Goal: Task Accomplishment & Management: Manage account settings

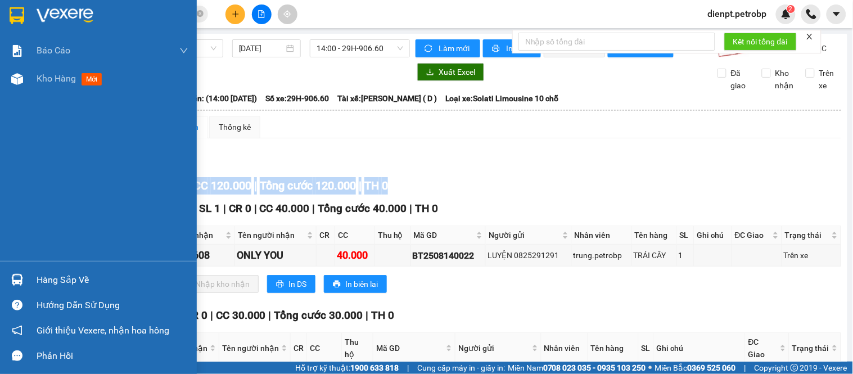
click at [12, 283] on img at bounding box center [17, 280] width 12 height 12
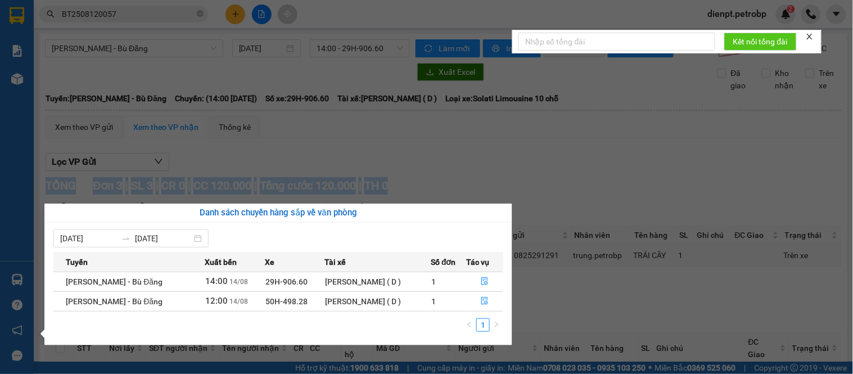
click at [565, 180] on section "Kết quả tìm kiếm ( 1 ) Bộ lọc Mã ĐH Trạng thái Món hàng Tổng cước Chưa cước Ngư…" at bounding box center [426, 187] width 853 height 374
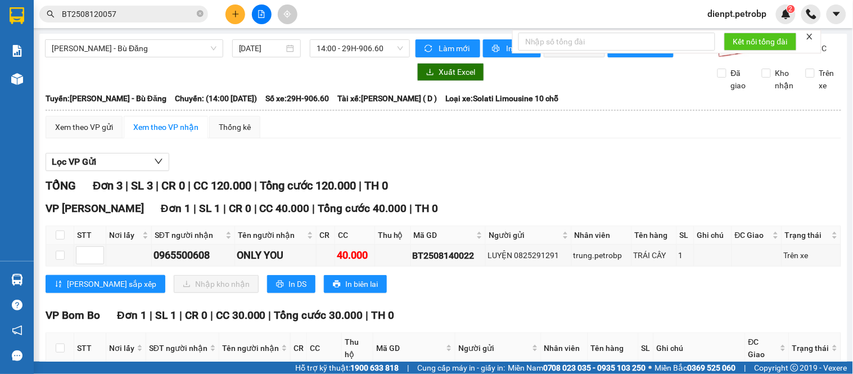
click at [530, 194] on div "TỔNG Đơn 3 | SL 3 | CR 0 | CC 120.000 | Tổng cước 120.000 | TH 0" at bounding box center [443, 185] width 795 height 17
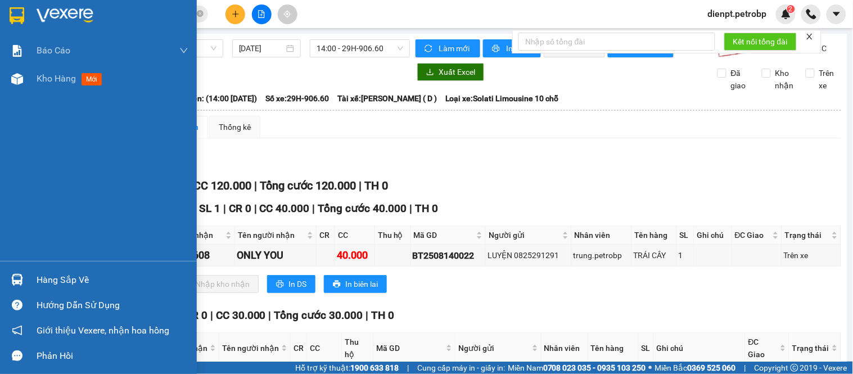
click at [17, 225] on div "Báo cáo BC tiền tận nơi (trưởng trạm) Báo cáo 1 (nv): Số tiền đã thu của văn ph…" at bounding box center [98, 149] width 197 height 224
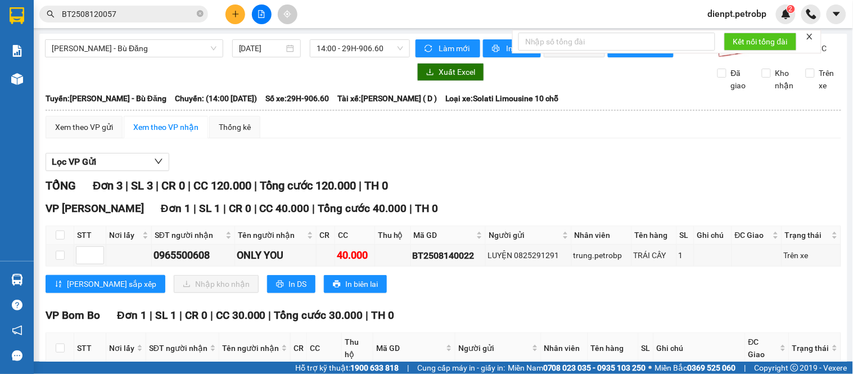
click at [480, 171] on div "Lọc VP Gửi" at bounding box center [443, 162] width 795 height 19
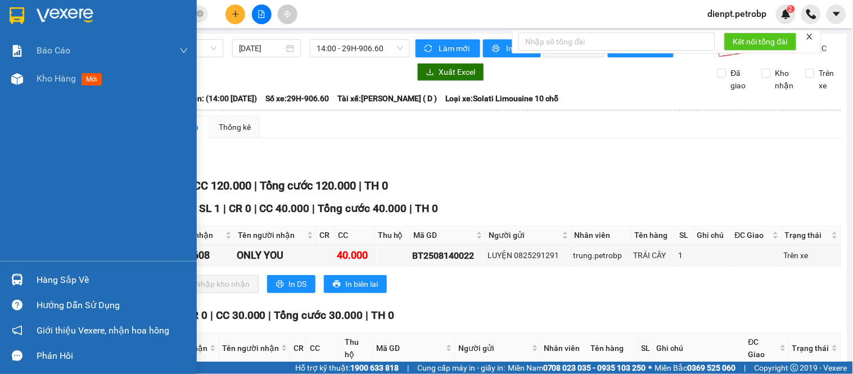
click at [19, 281] on img at bounding box center [17, 280] width 12 height 12
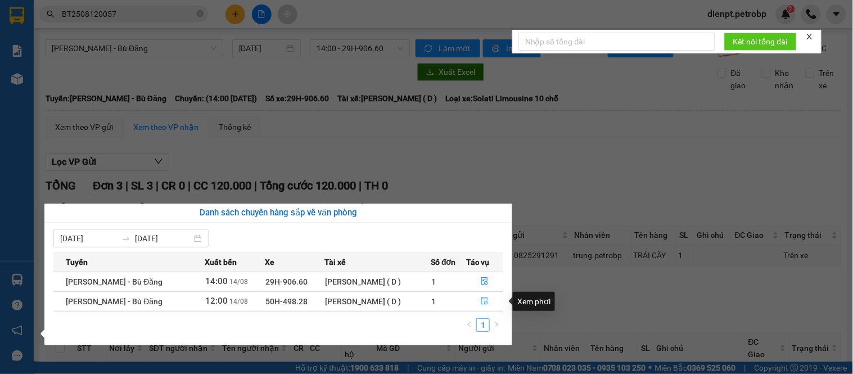
click at [485, 302] on icon "file-done" at bounding box center [484, 301] width 7 height 8
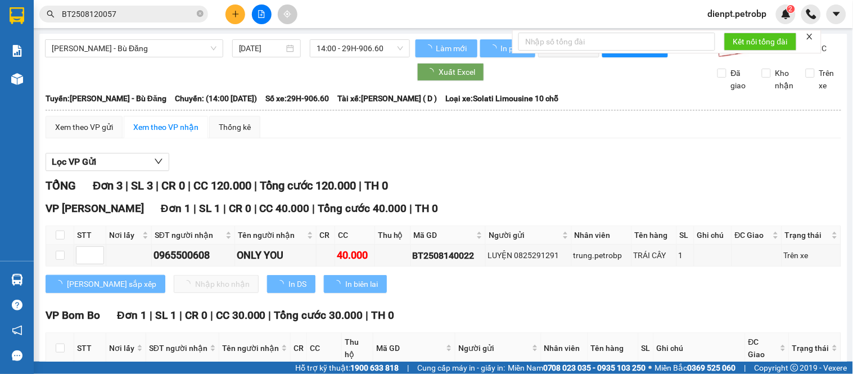
click at [543, 183] on div "Lọc VP Gửi TỔNG Đơn 3 | SL 3 | CR 0 | CC 120.000 | Tổng cước 120.000 | TH 0 VP…" at bounding box center [443, 343] width 795 height 392
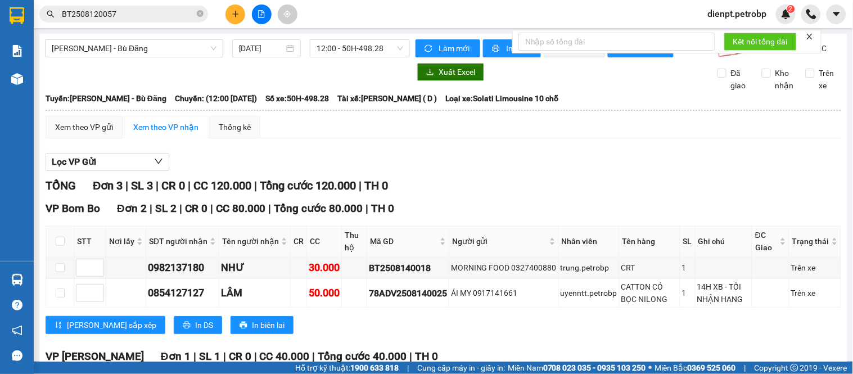
scroll to position [121, 0]
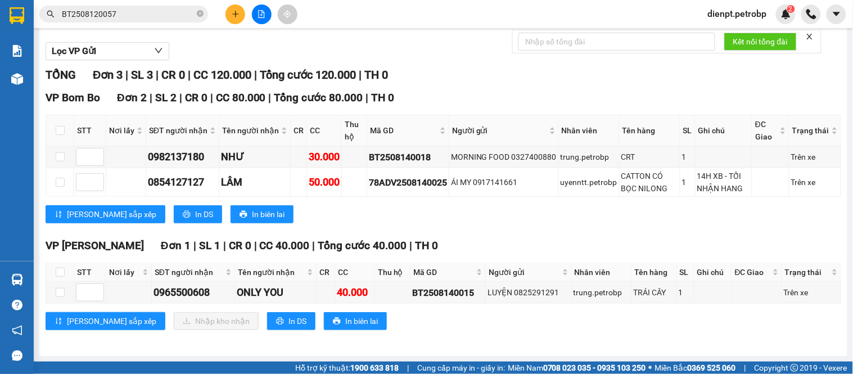
click at [447, 212] on div "Lưu sắp xếp In DS In biên lai" at bounding box center [443, 214] width 795 height 18
click at [515, 75] on div "TỔNG Đơn 3 | SL 3 | CR 0 | CC 120.000 | Tổng cước 120.000 | TH 0" at bounding box center [443, 74] width 795 height 17
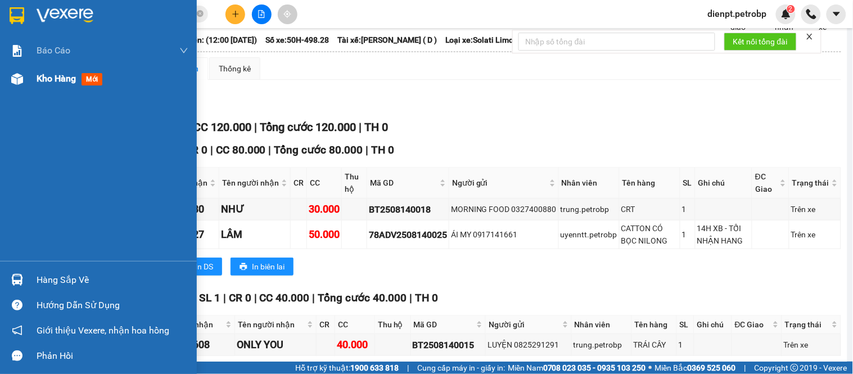
click at [21, 70] on div at bounding box center [17, 79] width 20 height 20
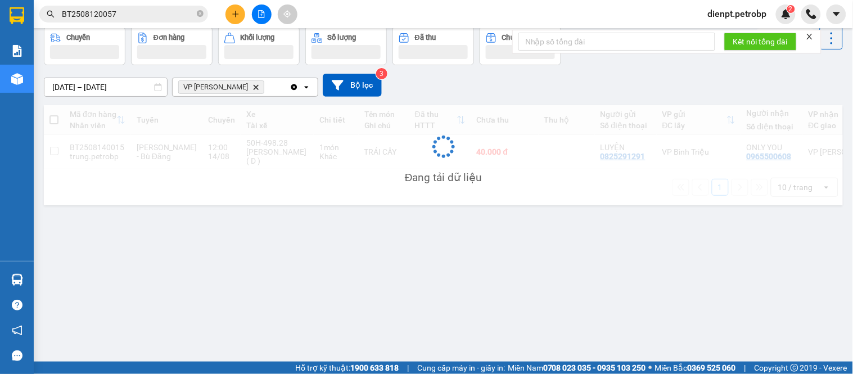
scroll to position [52, 0]
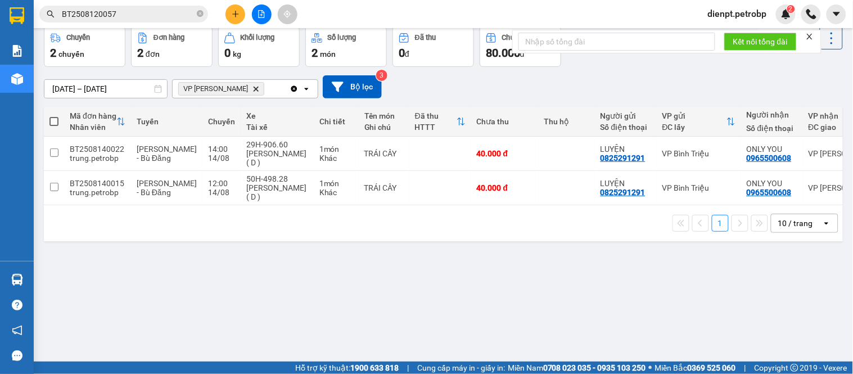
click at [607, 72] on div "[DATE] – [DATE] Press the down arrow key to interact with the calendar and sele…" at bounding box center [443, 87] width 799 height 40
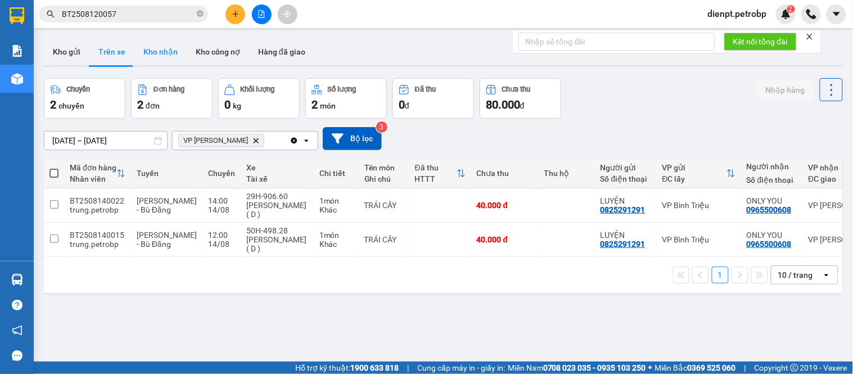
click at [152, 45] on button "Kho nhận" at bounding box center [160, 51] width 52 height 27
type input "[DATE] – [DATE]"
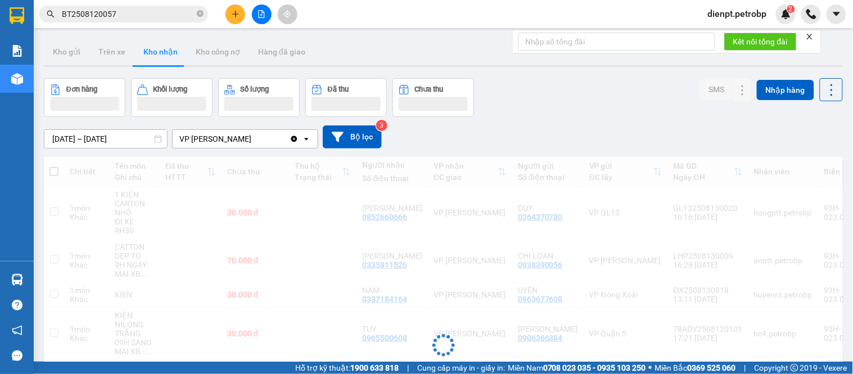
click at [558, 113] on div "Đơn hàng Khối lượng Số lượng Đã thu Chưa thu SMS Nhập hàng" at bounding box center [443, 97] width 799 height 39
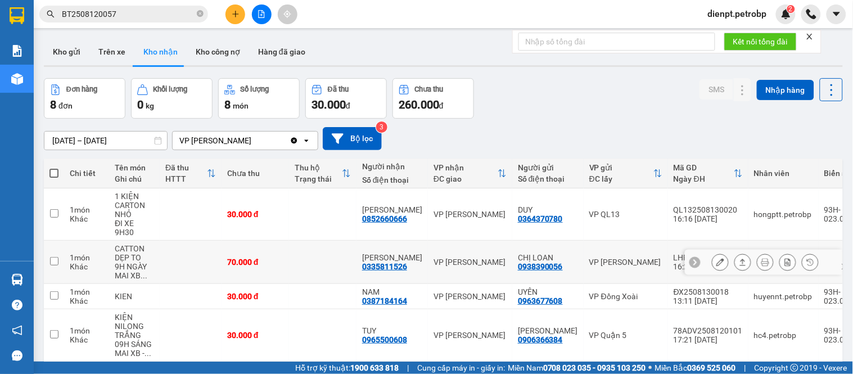
click at [739, 258] on icon at bounding box center [743, 262] width 8 height 8
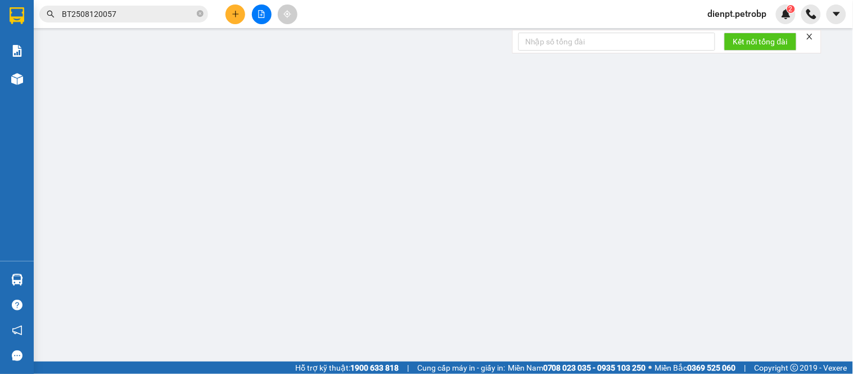
type input "0938390056"
type input "CHỊ LOAN"
type input "0335811526"
type input "[PERSON_NAME]"
type input "70.000"
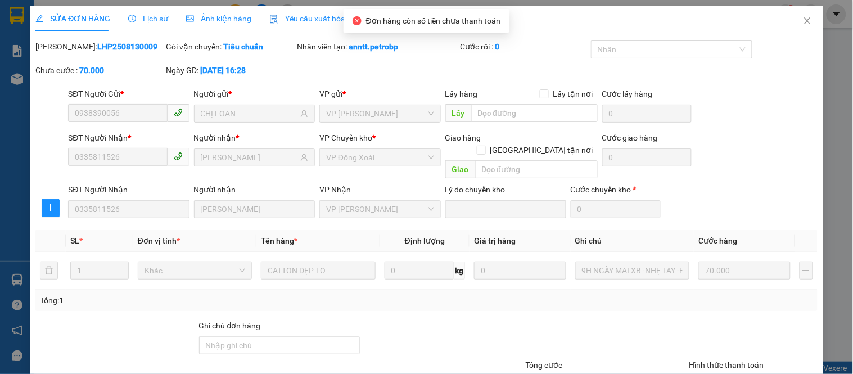
scroll to position [82, 0]
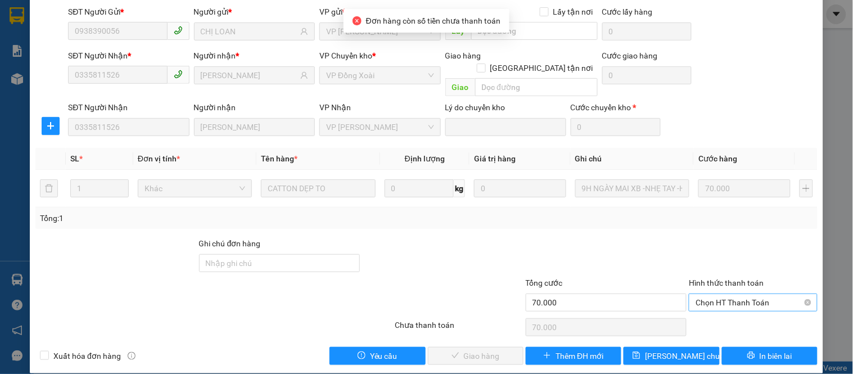
click at [728, 294] on span "Chọn HT Thanh Toán" at bounding box center [752, 302] width 115 height 17
click at [723, 313] on div "Tại văn phòng" at bounding box center [746, 312] width 114 height 12
type input "0"
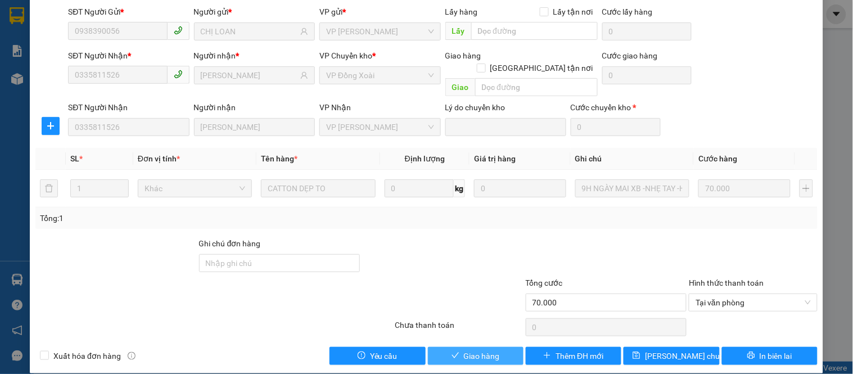
click at [470, 350] on span "Giao hàng" at bounding box center [482, 356] width 36 height 12
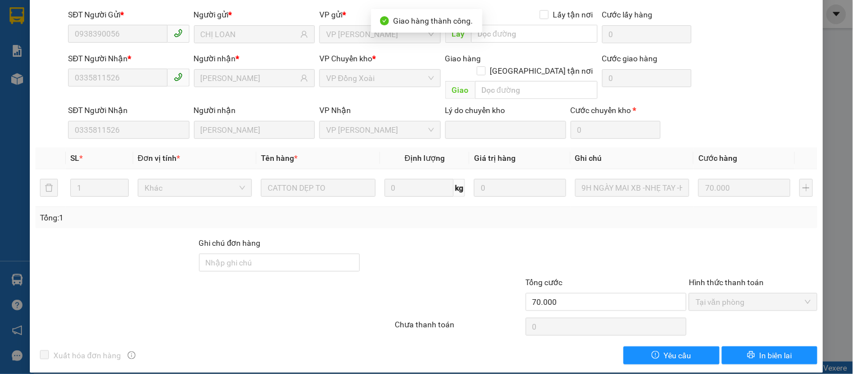
scroll to position [0, 0]
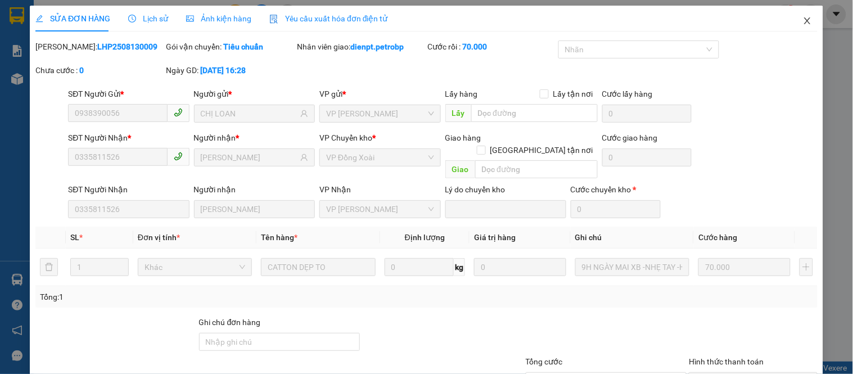
click at [803, 23] on icon "close" at bounding box center [807, 20] width 9 height 9
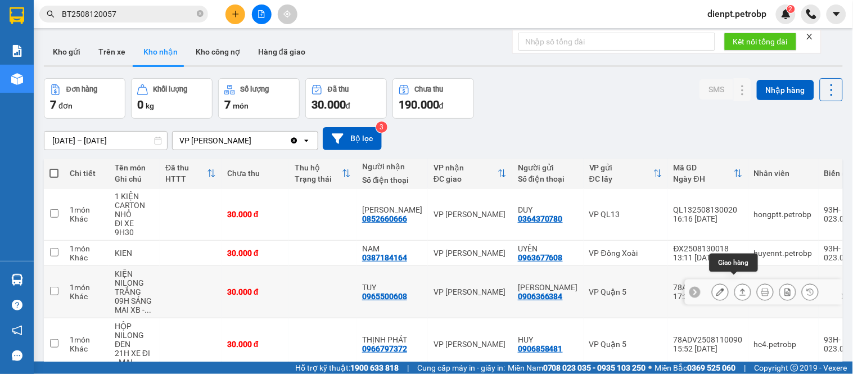
click at [735, 284] on button at bounding box center [743, 292] width 16 height 20
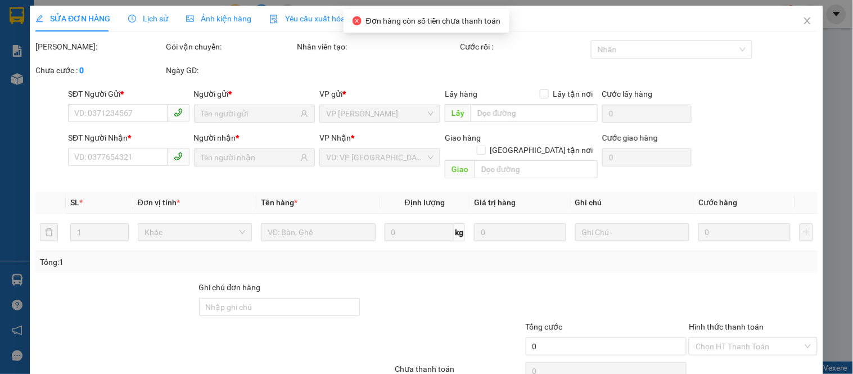
type input "0906366384"
type input "[PERSON_NAME]"
type input "0965500608"
type input "TUY"
type input "30.000"
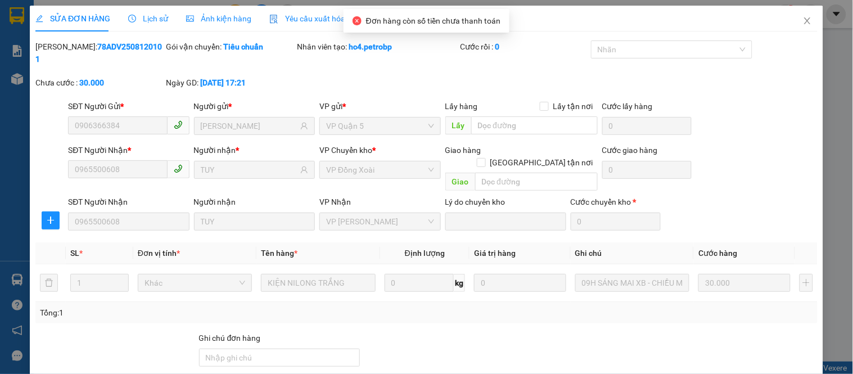
scroll to position [82, 0]
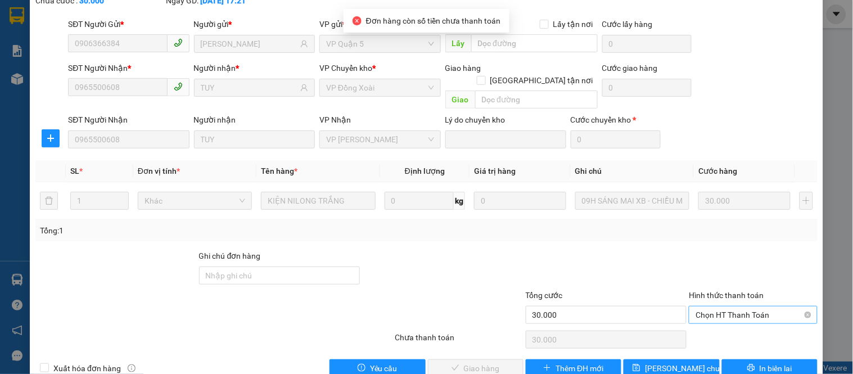
click at [728, 306] on span "Chọn HT Thanh Toán" at bounding box center [752, 314] width 115 height 17
click at [715, 308] on div "Tại văn phòng" at bounding box center [746, 312] width 114 height 12
type input "0"
click at [496, 359] on button "Giao hàng" at bounding box center [476, 368] width 96 height 18
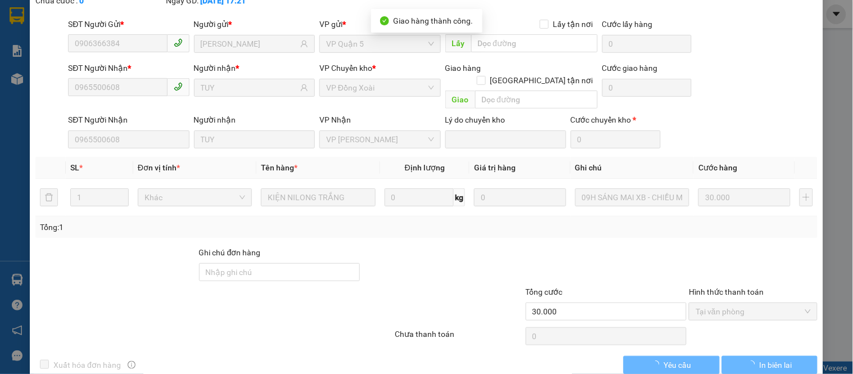
scroll to position [0, 0]
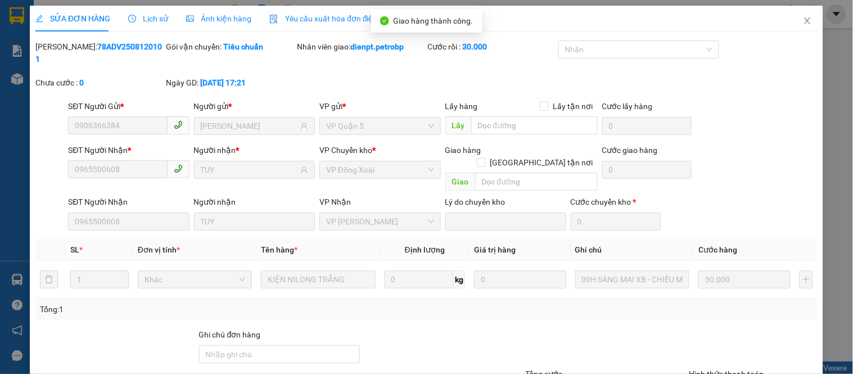
click at [105, 46] on b "78ADV2508120101" at bounding box center [98, 52] width 126 height 21
copy b "78ADV2508120101"
click at [754, 100] on div "SĐT Người Gửi * 0906366384 Người gửi * QUỲNH ANH VP gửi * VP Quận 5 Lấy hàng Lấ…" at bounding box center [443, 119] width 754 height 39
click at [804, 21] on icon "close" at bounding box center [807, 20] width 6 height 7
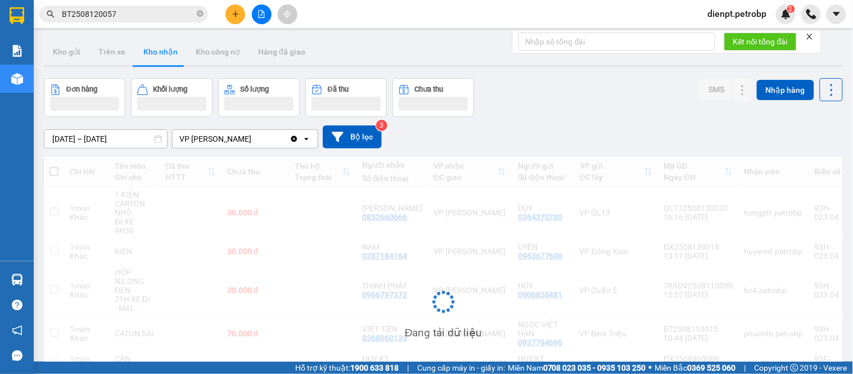
click at [595, 105] on div "Đơn hàng Khối lượng Số lượng Đã thu Chưa thu SMS Nhập hàng" at bounding box center [443, 97] width 799 height 39
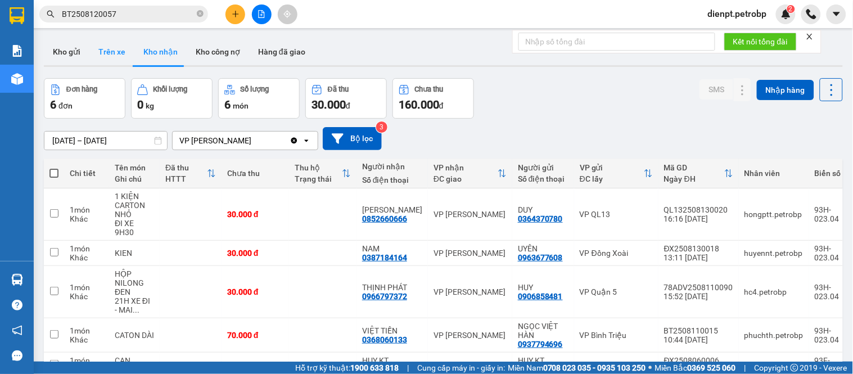
click at [99, 54] on button "Trên xe" at bounding box center [111, 51] width 45 height 27
type input "[DATE] – [DATE]"
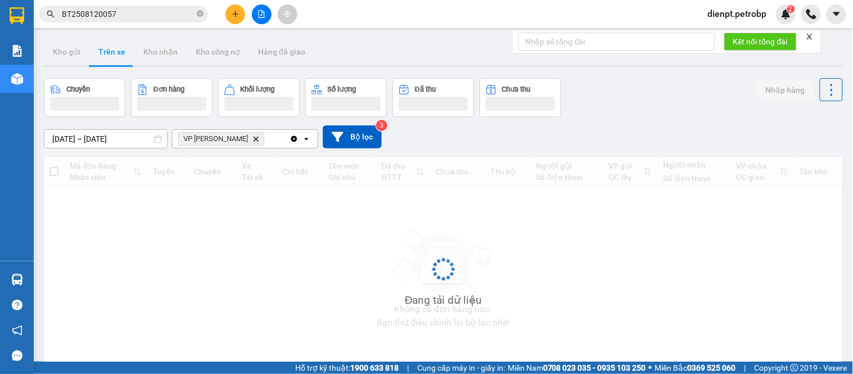
click at [658, 89] on div "Chuyến Đơn hàng Khối lượng Số lượng Đã thu Chưa thu Nhập hàng" at bounding box center [443, 97] width 799 height 39
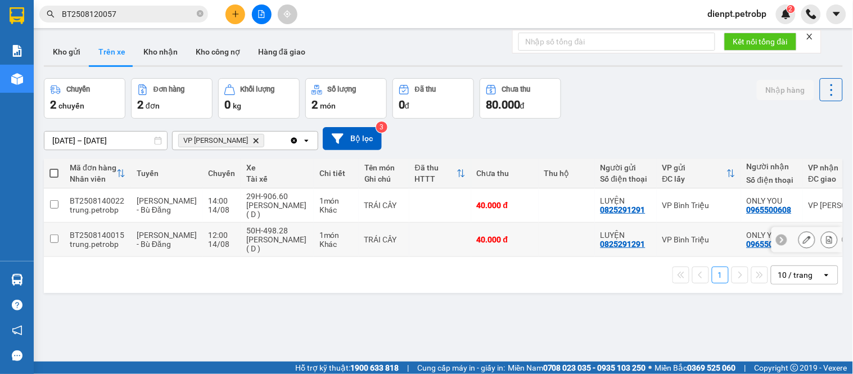
click at [257, 235] on div "Nguyễn Chí Hậu ( D )" at bounding box center [277, 244] width 62 height 18
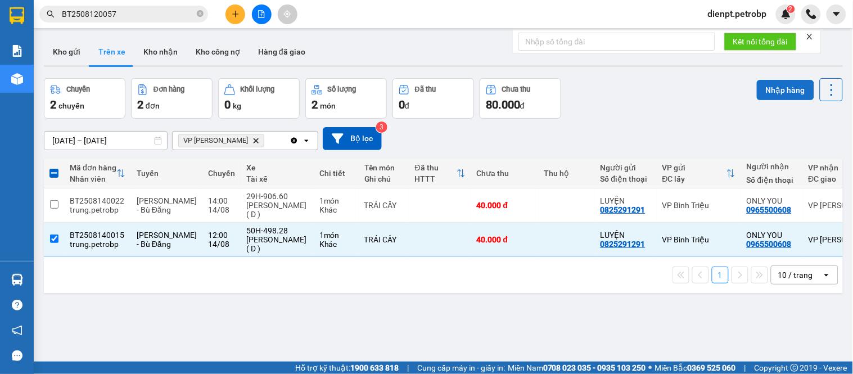
click at [779, 98] on button "Nhập hàng" at bounding box center [785, 90] width 57 height 20
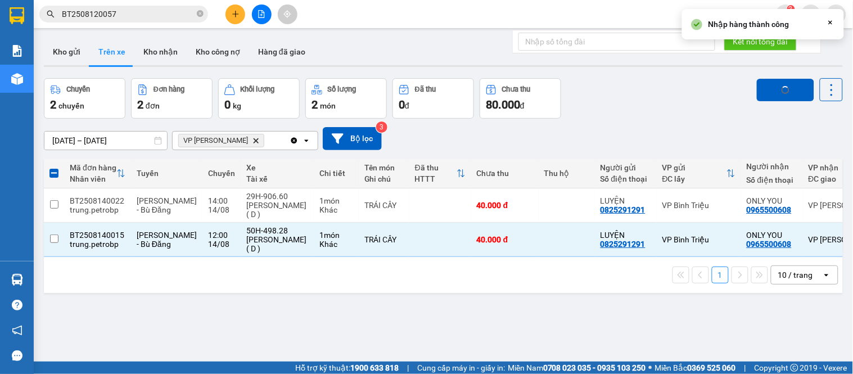
checkbox input "false"
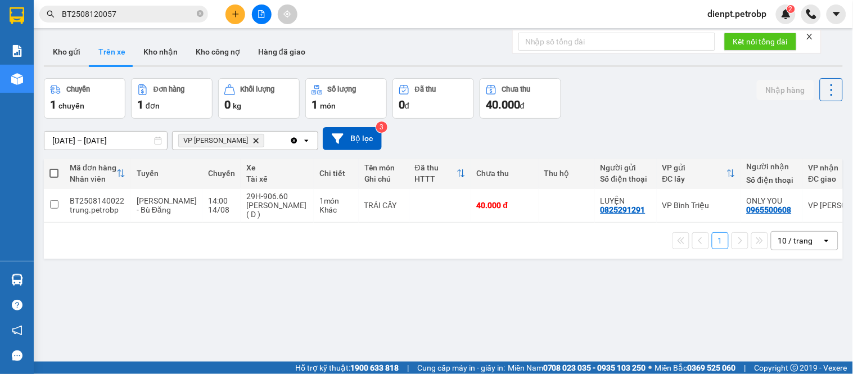
click at [158, 56] on button "Kho nhận" at bounding box center [160, 51] width 52 height 27
type input "[DATE] – [DATE]"
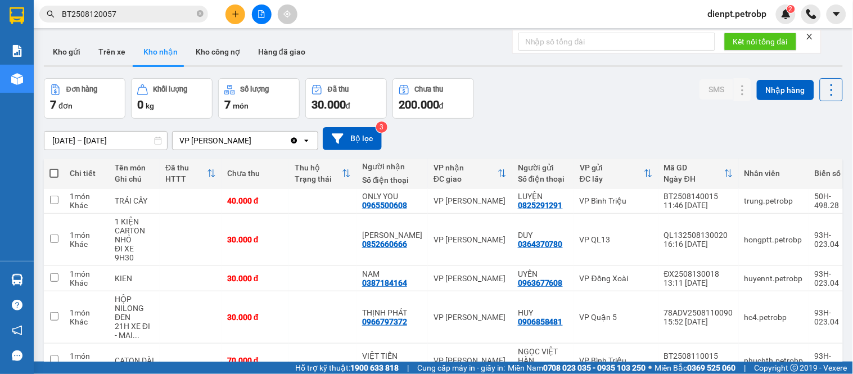
click at [573, 119] on div "01/08/2025 – 14/08/2025 Press the down arrow key to interact with the calendar …" at bounding box center [443, 139] width 799 height 40
click at [740, 200] on icon at bounding box center [743, 200] width 6 height 7
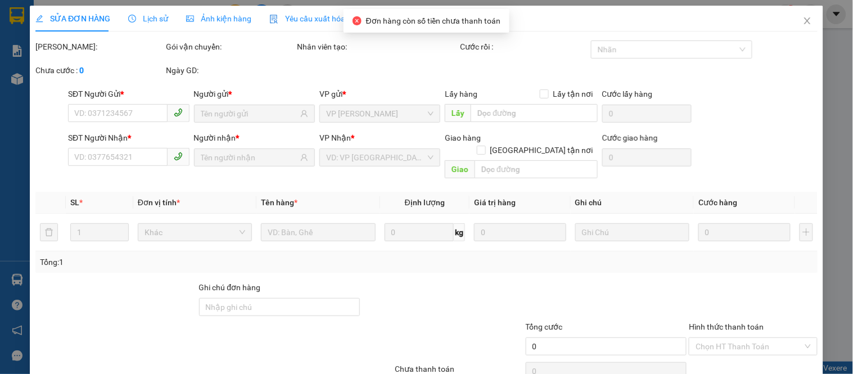
type input "0825291291"
type input "LUYỆN"
type input "0965500608"
type input "ONLY YOU"
type input "40.000"
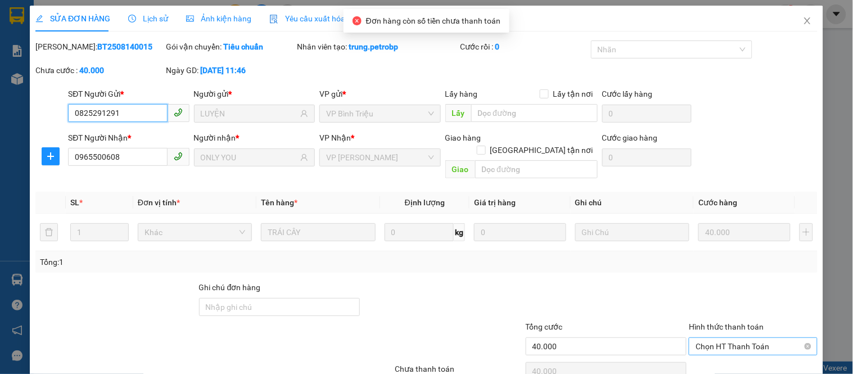
click at [718, 338] on span "Chọn HT Thanh Toán" at bounding box center [752, 346] width 115 height 17
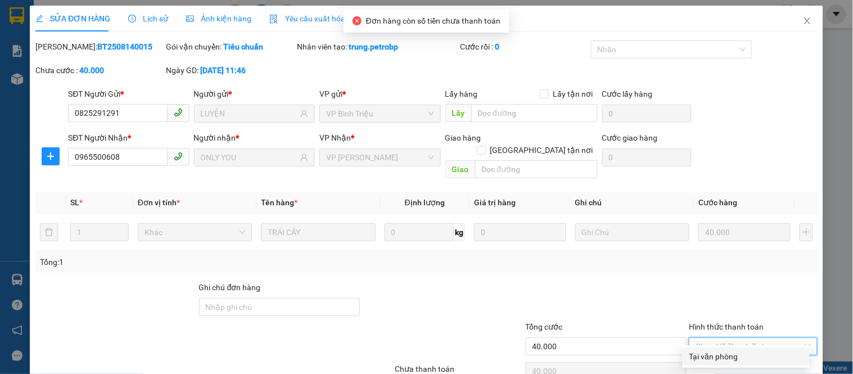
click at [714, 356] on div "Tại văn phòng" at bounding box center [746, 356] width 114 height 12
type input "0"
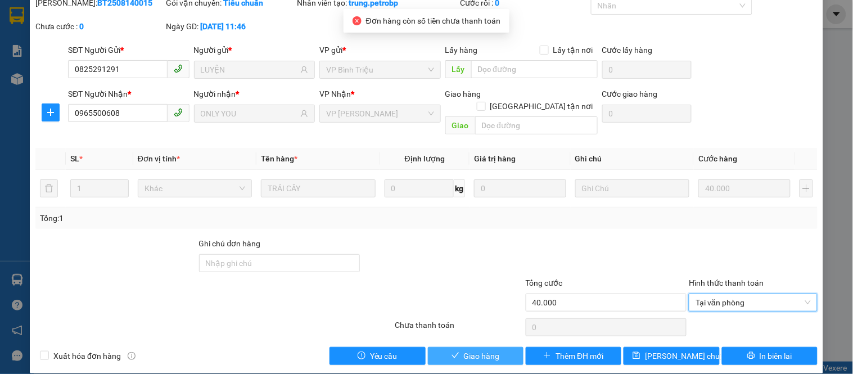
click at [486, 350] on span "Giao hàng" at bounding box center [482, 356] width 36 height 12
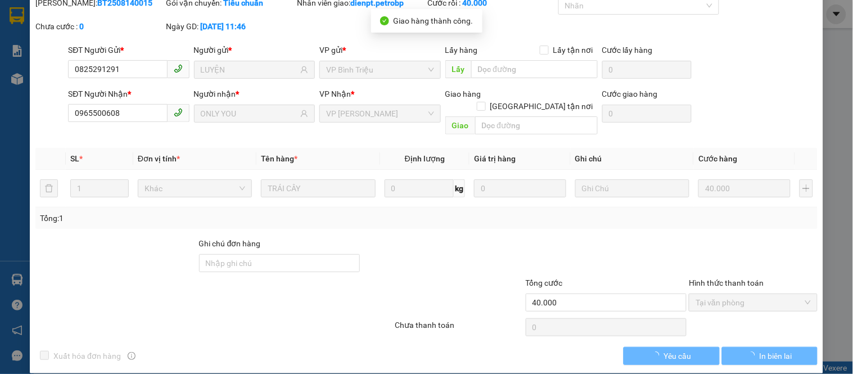
scroll to position [0, 0]
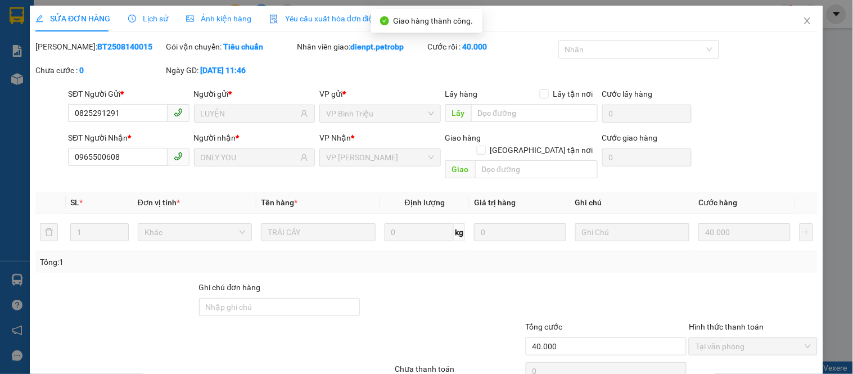
click at [109, 43] on b "BT2508140015" at bounding box center [124, 46] width 55 height 9
copy b "BT2508140015"
click at [803, 18] on icon "close" at bounding box center [807, 20] width 9 height 9
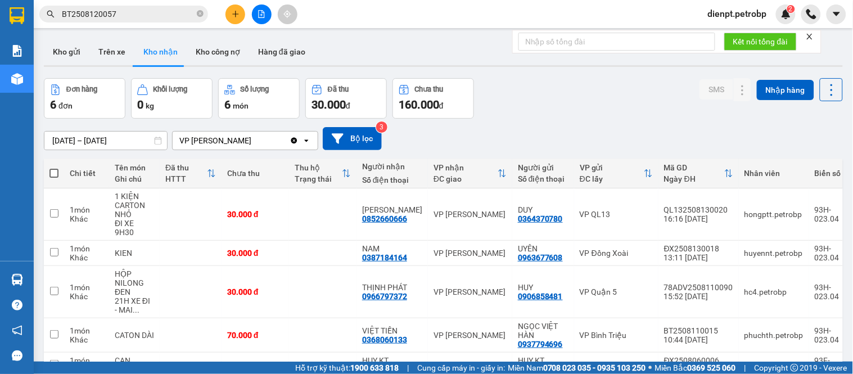
drag, startPoint x: 515, startPoint y: 120, endPoint x: 372, endPoint y: 200, distance: 163.8
click at [515, 120] on div "01/08/2025 – 14/08/2025 Press the down arrow key to interact with the calendar …" at bounding box center [443, 139] width 799 height 40
click at [739, 331] on icon at bounding box center [743, 335] width 8 height 8
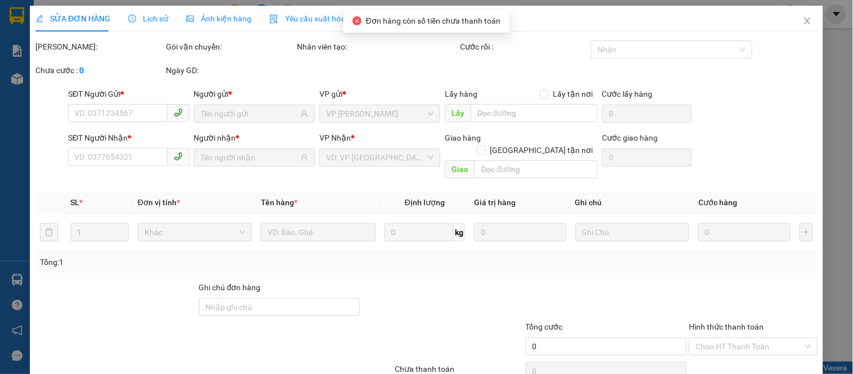
type input "0937794696"
type input "NGỌC VIỆT HÀN"
type input "0368060133"
type input "VIỆT TIẾN"
type input "70.000"
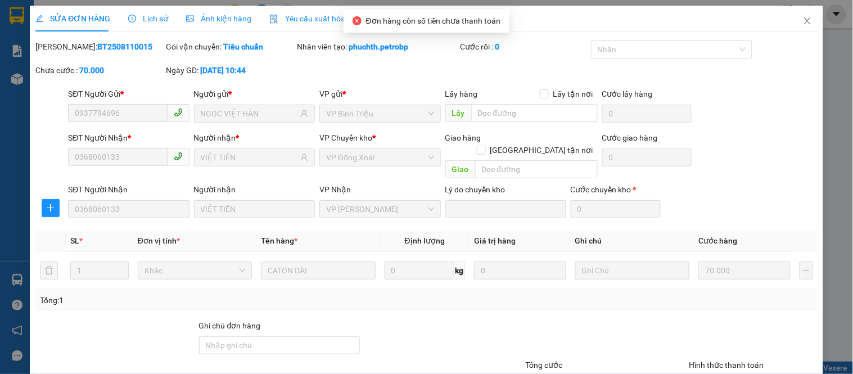
scroll to position [82, 0]
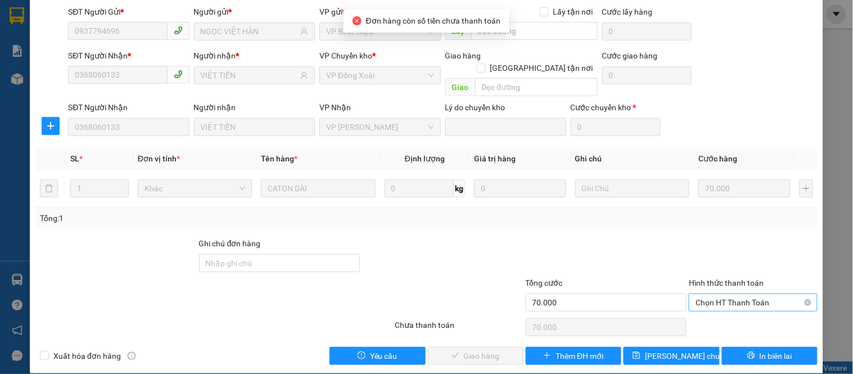
click at [722, 294] on span "Chọn HT Thanh Toán" at bounding box center [752, 302] width 115 height 17
click at [709, 307] on div "Tại văn phòng" at bounding box center [746, 312] width 114 height 12
type input "0"
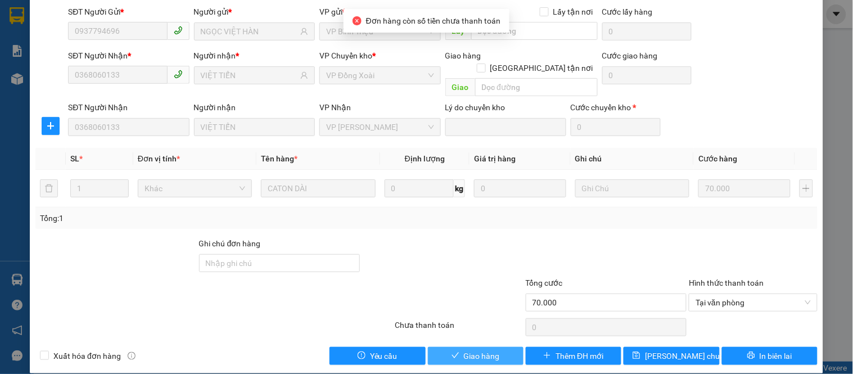
click at [469, 350] on span "Giao hàng" at bounding box center [482, 356] width 36 height 12
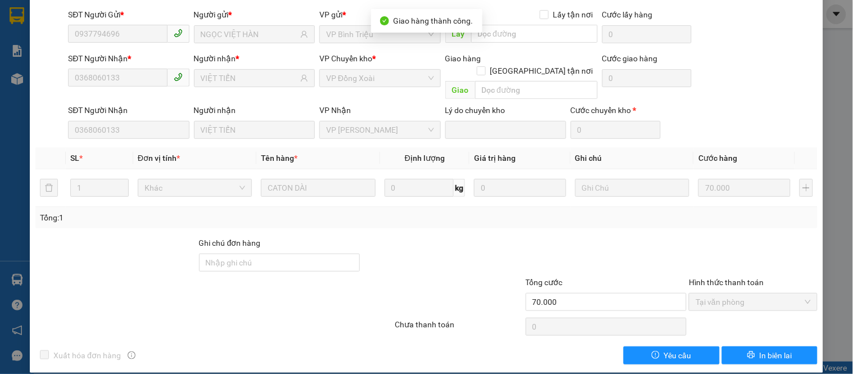
scroll to position [0, 0]
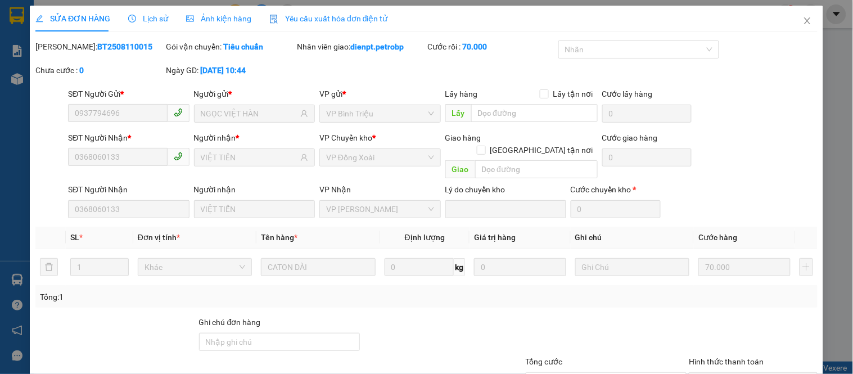
click at [97, 46] on b "BT2508110015" at bounding box center [124, 46] width 55 height 9
copy b "BT2508110015"
click at [803, 22] on icon "close" at bounding box center [807, 20] width 9 height 9
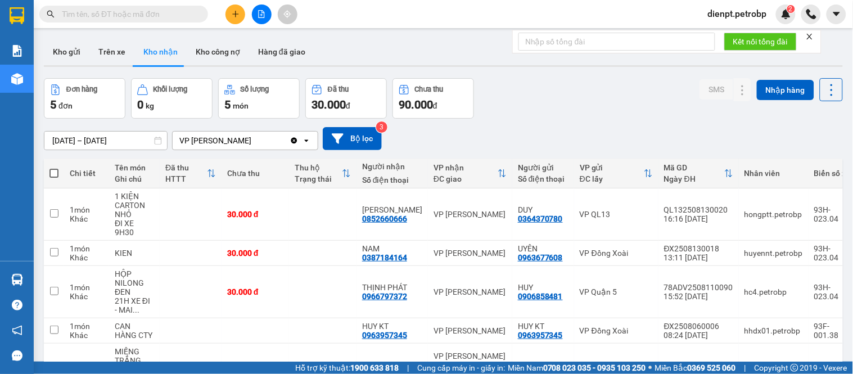
click at [549, 107] on div "Đơn hàng 5 đơn Khối lượng 0 kg Số lượng 5 món Đã thu 30.000 đ Chưa thu 90.000 đ…" at bounding box center [443, 98] width 799 height 40
click at [266, 52] on button "Hàng đã giao" at bounding box center [281, 51] width 65 height 27
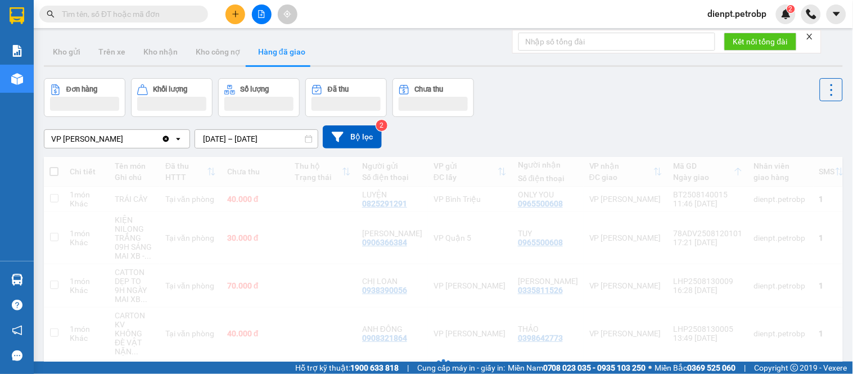
click at [560, 113] on div "Đơn hàng Khối lượng Số lượng Đã thu Chưa thu" at bounding box center [443, 97] width 799 height 39
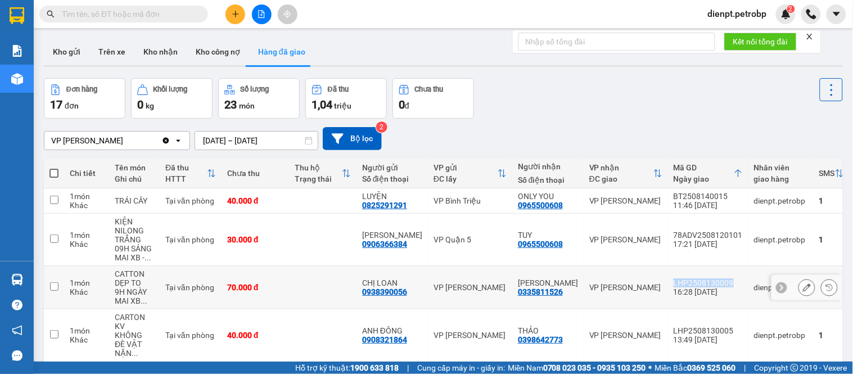
drag, startPoint x: 653, startPoint y: 281, endPoint x: 712, endPoint y: 284, distance: 59.1
click at [712, 284] on td "LHP2508130009 16:28 [DATE]" at bounding box center [708, 287] width 80 height 43
checkbox input "true"
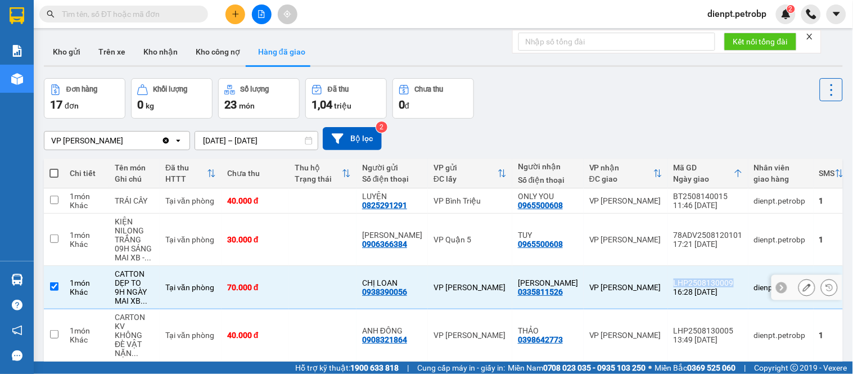
copy div "LHP2508130009"
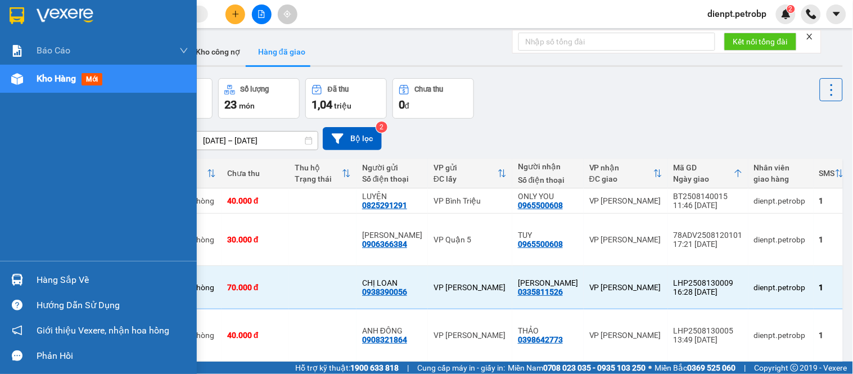
drag, startPoint x: 17, startPoint y: 167, endPoint x: 220, endPoint y: 158, distance: 203.7
click at [17, 166] on div "Báo cáo BC tiền tận nơi (trưởng trạm) Báo cáo 1 (nv): Số tiền đã thu của văn ph…" at bounding box center [98, 149] width 197 height 224
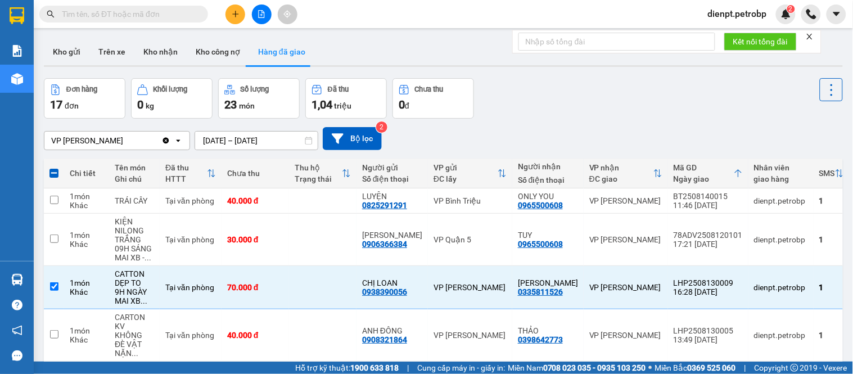
click at [142, 21] on span at bounding box center [123, 14] width 169 height 17
click at [559, 94] on div "Đơn hàng 17 đơn Khối lượng 0 kg Số lượng 23 món Đã thu 1,04 triệu Chưa thu 0 đ" at bounding box center [443, 98] width 799 height 40
drag, startPoint x: 386, startPoint y: 62, endPoint x: 276, endPoint y: 6, distance: 123.4
click at [385, 61] on div "Kho gửi Trên xe Kho nhận Kho công nợ Hàng đã giao" at bounding box center [443, 53] width 799 height 30
click at [560, 108] on div "Đơn hàng 17 đơn Khối lượng 0 kg Số lượng 23 món Đã thu 1,04 triệu Chưa thu 0 đ" at bounding box center [443, 98] width 799 height 40
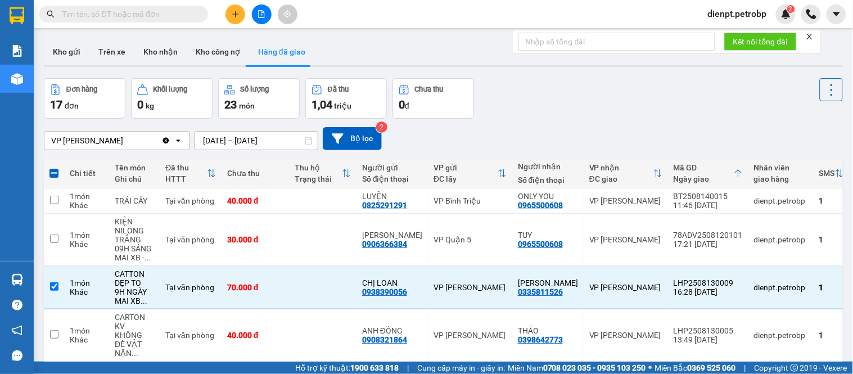
click at [549, 75] on div "ver 1.8.138 Kho gửi Trên xe Kho nhận Kho công nợ Hàng đã giao Đơn hàng 17 đơn K…" at bounding box center [443, 321] width 808 height 574
click at [392, 38] on div "Kho gửi Trên xe Kho nhận Kho công nợ Hàng đã giao" at bounding box center [443, 53] width 799 height 30
click at [598, 87] on div "Đơn hàng 17 đơn Khối lượng 0 kg Số lượng 23 món Đã thu 1,04 triệu Chưa thu 0 đ" at bounding box center [443, 98] width 799 height 40
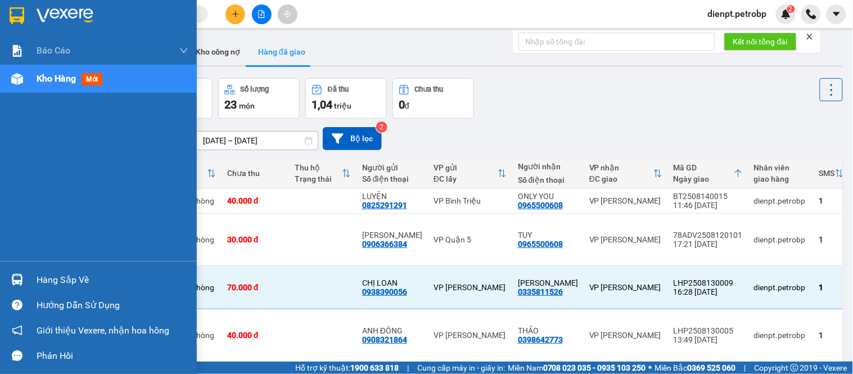
click at [25, 279] on div at bounding box center [17, 280] width 20 height 20
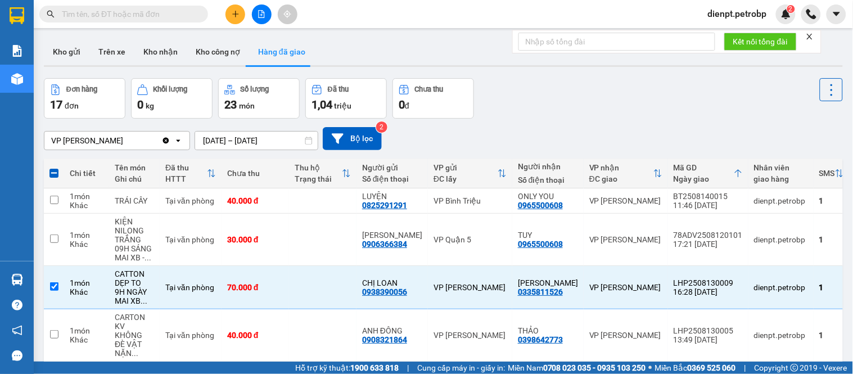
click at [521, 125] on section "Kết quả tìm kiếm ( 0 ) Bộ lọc No Data dienpt.petrobp 2 Báo cáo BC tiền tận nơi …" at bounding box center [426, 187] width 853 height 374
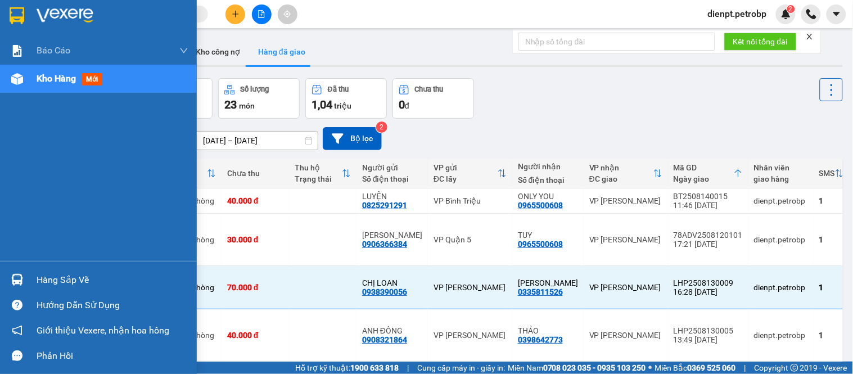
click at [24, 282] on div at bounding box center [17, 280] width 20 height 20
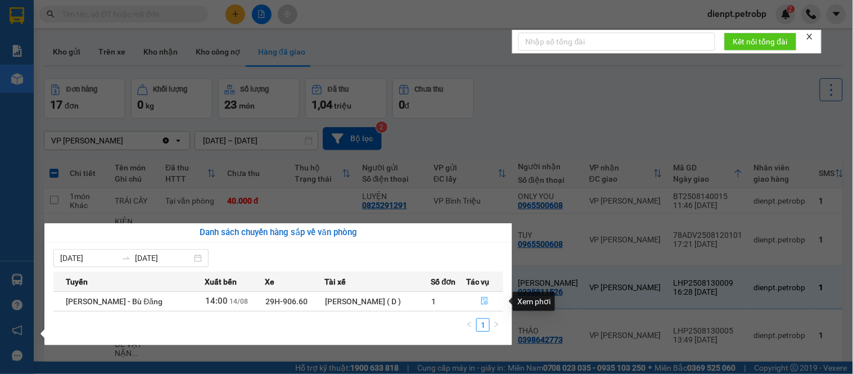
click at [487, 302] on icon "file-done" at bounding box center [484, 301] width 7 height 8
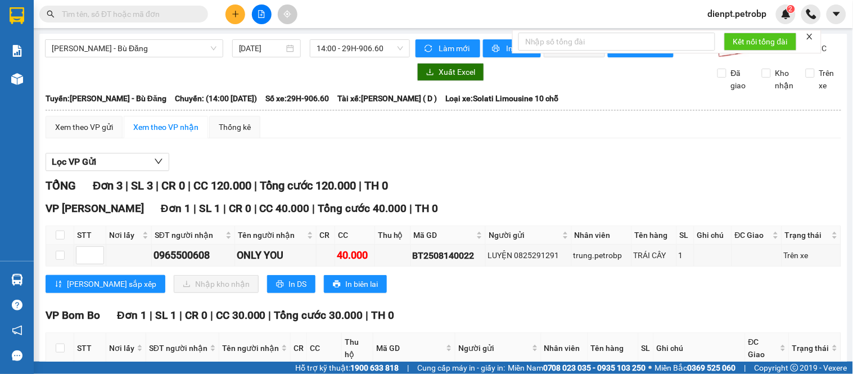
click at [504, 166] on div "Lọc VP Gửi" at bounding box center [443, 162] width 795 height 19
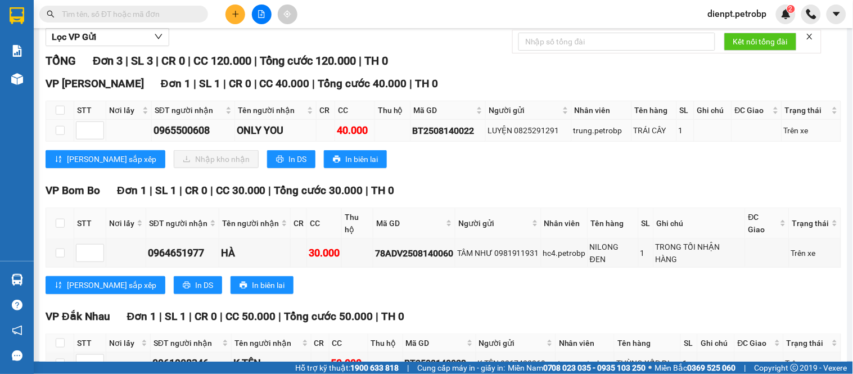
scroll to position [187, 0]
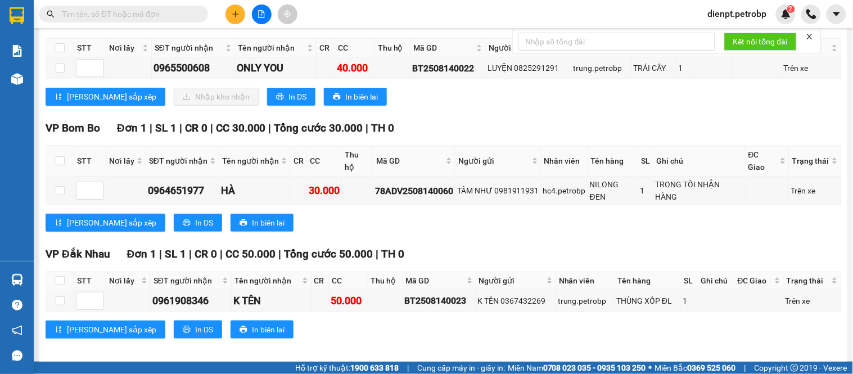
drag, startPoint x: 527, startPoint y: 252, endPoint x: 555, endPoint y: 233, distance: 33.7
click at [538, 249] on div "TỔNG Đơn 3 | SL 3 | CR 0 | CC 120.000 | Tổng cước 120.000 | TH 0 VP [PERSON_NAM…" at bounding box center [443, 171] width 795 height 363
click at [592, 125] on div "TỔNG Đơn 3 | SL 3 | CR 0 | CC 120.000 | Tổng cước 120.000 | TH 0 VP [PERSON_NAM…" at bounding box center [443, 171] width 795 height 363
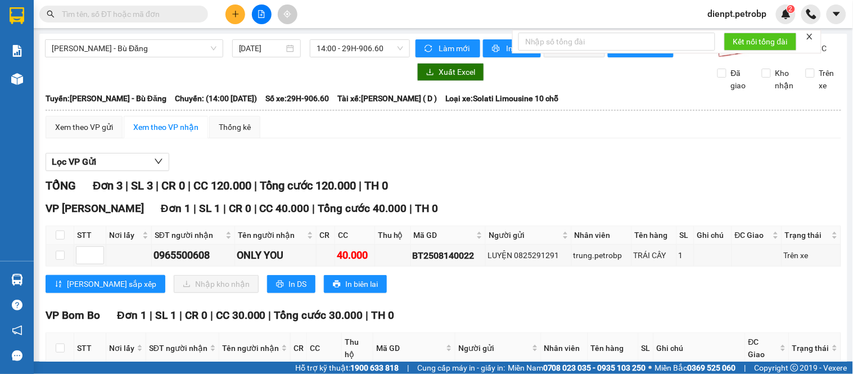
click at [557, 164] on div "Lọc VP Gửi" at bounding box center [443, 162] width 795 height 19
click at [482, 165] on div "Lọc VP Gửi" at bounding box center [443, 162] width 795 height 19
click at [482, 171] on div "Lọc VP Gửi" at bounding box center [443, 162] width 795 height 19
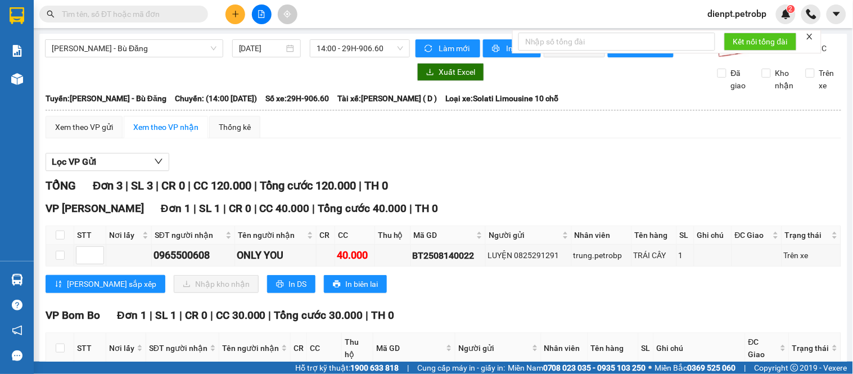
click at [473, 301] on div "VP [PERSON_NAME] Đơn 1 | SL 1 | CR 0 | CC 40.000 | Tổng cước 40.000 | TH 0 STT …" at bounding box center [443, 250] width 795 height 101
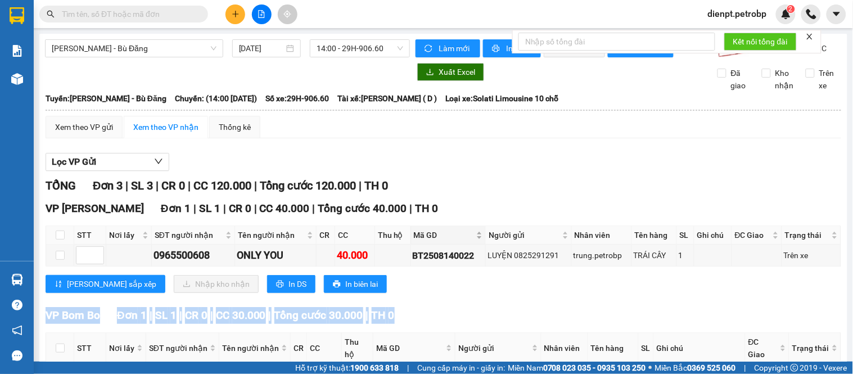
drag, startPoint x: 473, startPoint y: 307, endPoint x: 482, endPoint y: 245, distance: 63.1
click at [472, 301] on div "VP [PERSON_NAME] Đơn 1 | SL 1 | CR 0 | CC 40.000 | Tổng cước 40.000 | TH 0 STT …" at bounding box center [443, 250] width 795 height 101
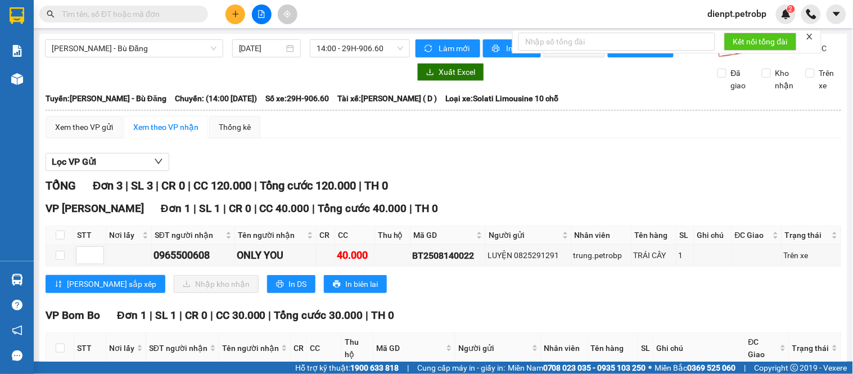
click at [499, 194] on div "TỔNG Đơn 3 | SL 3 | CR 0 | CC 120.000 | Tổng cước 120.000 | TH 0" at bounding box center [443, 185] width 795 height 17
click at [301, 165] on div "Lọc VP Gửi" at bounding box center [443, 162] width 795 height 19
click at [519, 161] on div "Lọc VP Gửi TỔNG Đơn 3 | SL 3 | CR 0 | CC 120.000 | Tổng cước 120.000 | TH 0 VP…" at bounding box center [443, 343] width 795 height 392
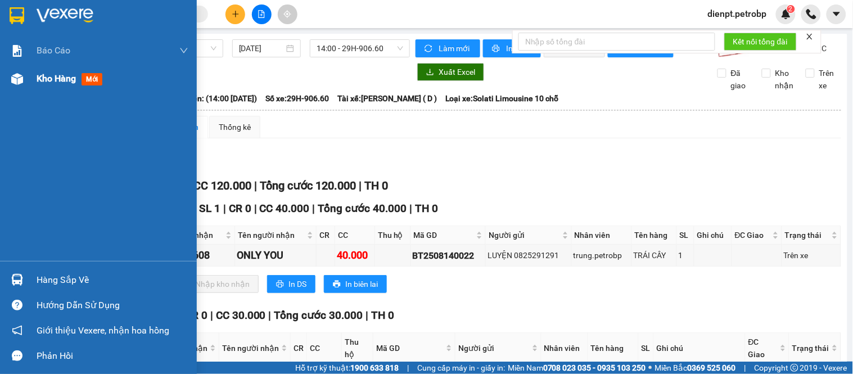
click at [20, 76] on img at bounding box center [17, 79] width 12 height 12
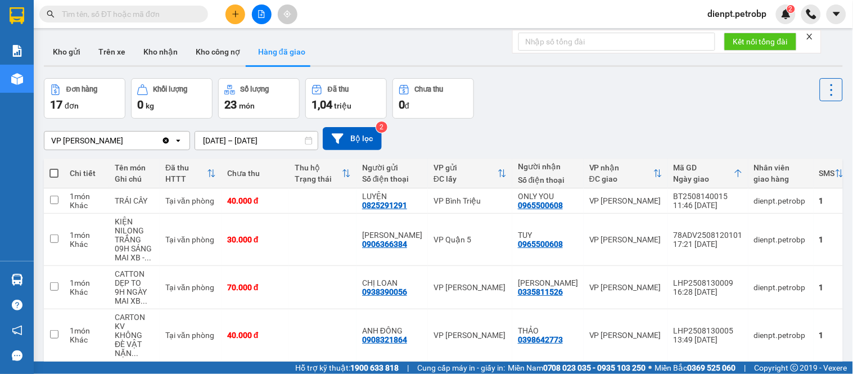
click at [596, 99] on div "Đơn hàng 17 đơn Khối lượng 0 kg Số lượng 23 món Đã thu 1,04 triệu Chưa thu 0 đ" at bounding box center [443, 98] width 799 height 40
click at [579, 119] on div "VP [PERSON_NAME] Clear value open [DATE] – [DATE] Press the down arrow key to i…" at bounding box center [443, 139] width 799 height 40
drag, startPoint x: 652, startPoint y: 116, endPoint x: 779, endPoint y: 44, distance: 146.3
click at [659, 105] on div "Đơn hàng 17 đơn Khối lượng 0 kg Số lượng 23 món Đã thu 1,04 triệu Chưa thu 0 đ" at bounding box center [443, 98] width 799 height 40
click at [816, 36] on form "Kết nối tổng đài" at bounding box center [666, 42] width 309 height 24
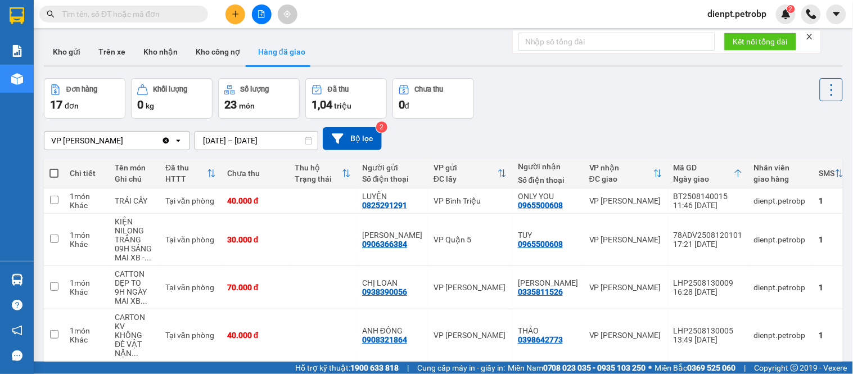
click at [678, 107] on div "Đơn hàng 17 đơn Khối lượng 0 kg Số lượng 23 món Đã thu 1,04 triệu Chưa thu 0 đ" at bounding box center [443, 98] width 799 height 40
click at [810, 38] on icon "close" at bounding box center [810, 37] width 6 height 6
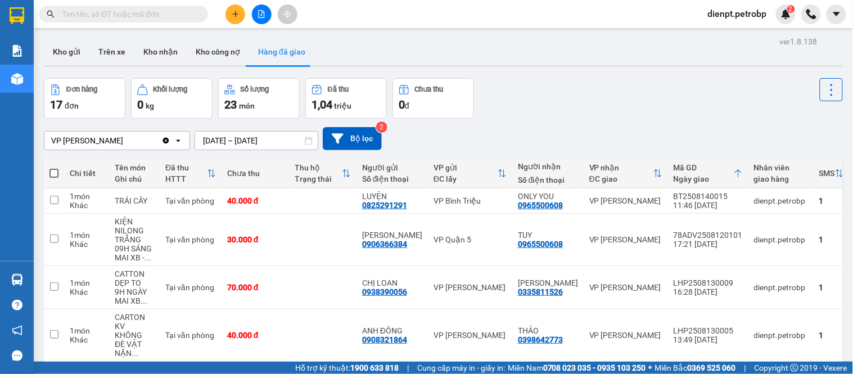
click at [643, 96] on div "Đơn hàng 17 đơn Khối lượng 0 kg Số lượng 23 món Đã thu 1,04 triệu Chưa thu 0 đ" at bounding box center [443, 98] width 799 height 40
click at [541, 76] on div "ver 1.8.138 Kho gửi Trên xe Kho nhận Kho công nợ Hàng đã giao Đơn hàng 17 đơn K…" at bounding box center [443, 321] width 808 height 574
click at [595, 90] on div "Đơn hàng 17 đơn Khối lượng 0 kg Số lượng 23 món Đã thu 1,04 triệu Chưa thu 0 đ" at bounding box center [443, 98] width 799 height 40
click at [531, 119] on div "VP [PERSON_NAME] Clear value open [DATE] – [DATE] Press the down arrow key to i…" at bounding box center [443, 139] width 799 height 40
drag, startPoint x: 343, startPoint y: 48, endPoint x: 301, endPoint y: 6, distance: 60.4
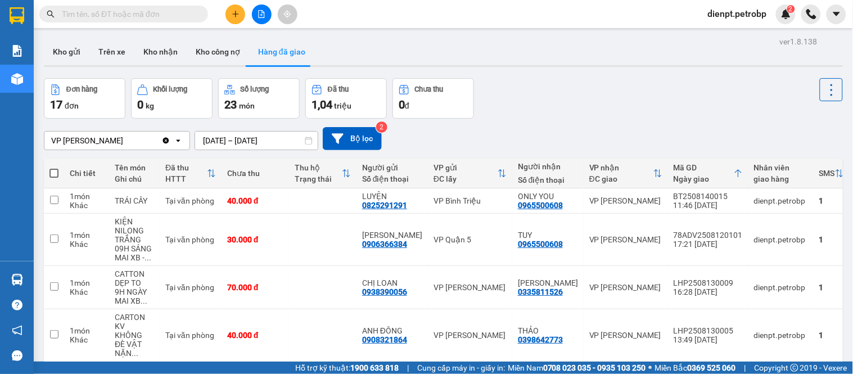
click at [342, 47] on div "Kho gửi Trên xe Kho nhận Kho công nợ Hàng đã giao" at bounding box center [443, 53] width 799 height 30
click at [508, 130] on div "VP [PERSON_NAME] Clear value open [DATE] – [DATE] Press the down arrow key to i…" at bounding box center [443, 138] width 799 height 23
click at [111, 52] on button "Trên xe" at bounding box center [111, 51] width 45 height 27
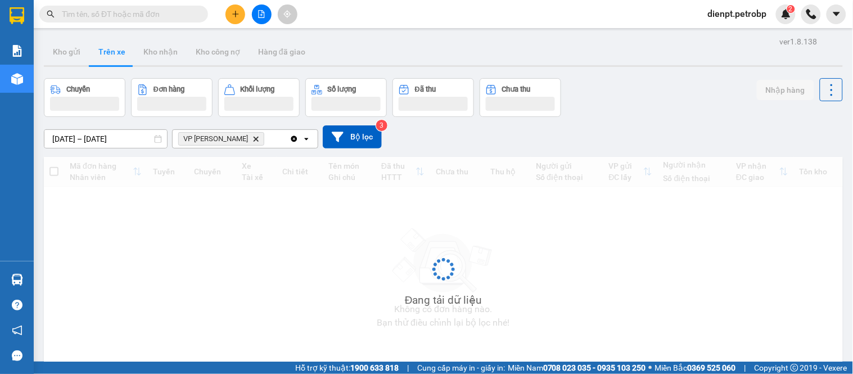
click at [633, 98] on div "Chuyến Đơn hàng Khối lượng Số lượng Đã thu Chưa thu Nhập hàng" at bounding box center [443, 97] width 799 height 39
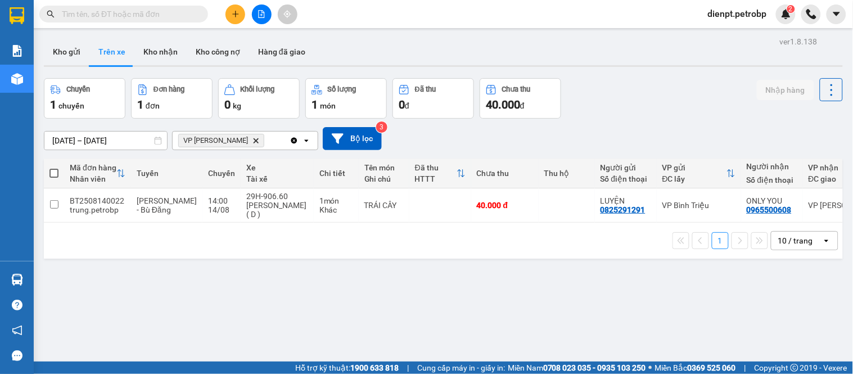
click at [687, 114] on div "Chuyến 1 chuyến Đơn hàng 1 đơn Khối lượng 0 kg Số lượng 1 món Đã thu 0 đ Chưa t…" at bounding box center [443, 98] width 799 height 40
click at [796, 130] on div "[DATE] – [DATE] Press the down arrow key to interact with the calendar and sele…" at bounding box center [443, 138] width 799 height 23
